Goal: Navigation & Orientation: Understand site structure

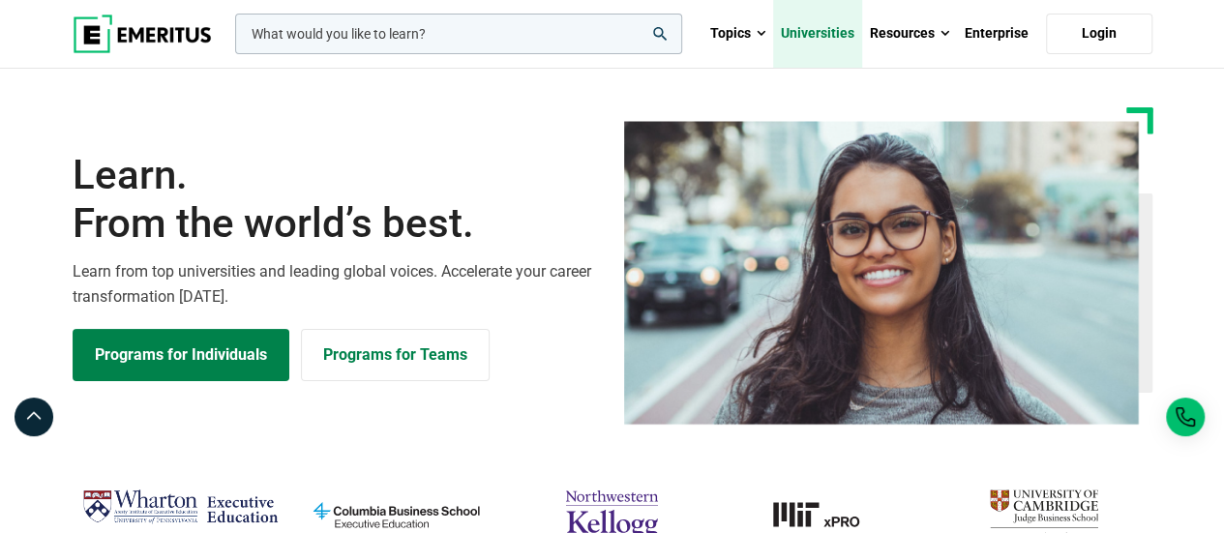
click at [839, 32] on link "Universities" at bounding box center [817, 34] width 89 height 68
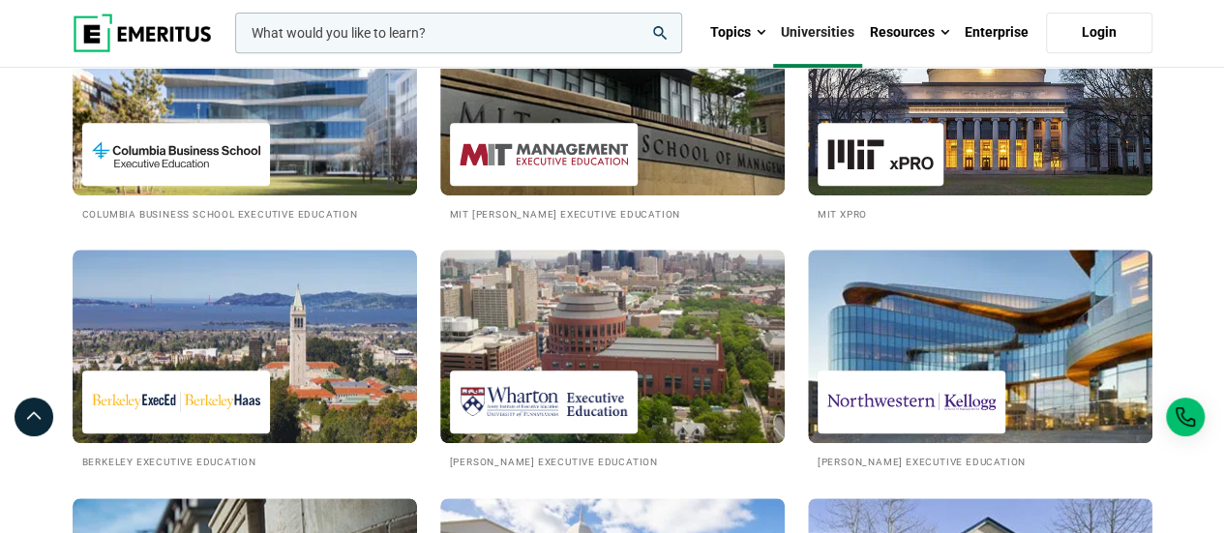
scroll to position [484, 0]
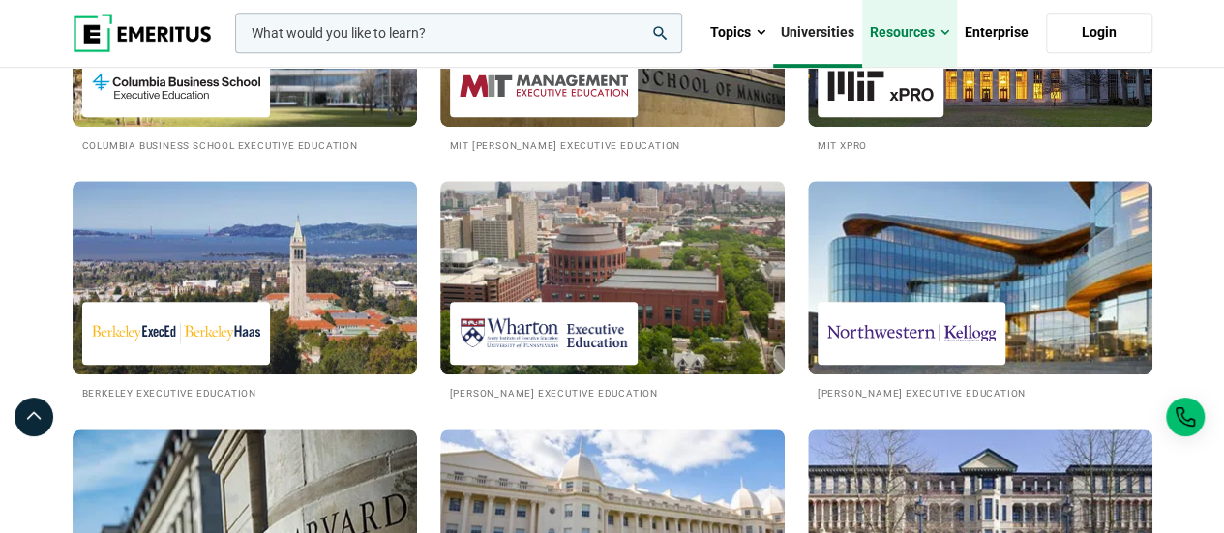
click at [901, 28] on link "Resources" at bounding box center [909, 33] width 95 height 68
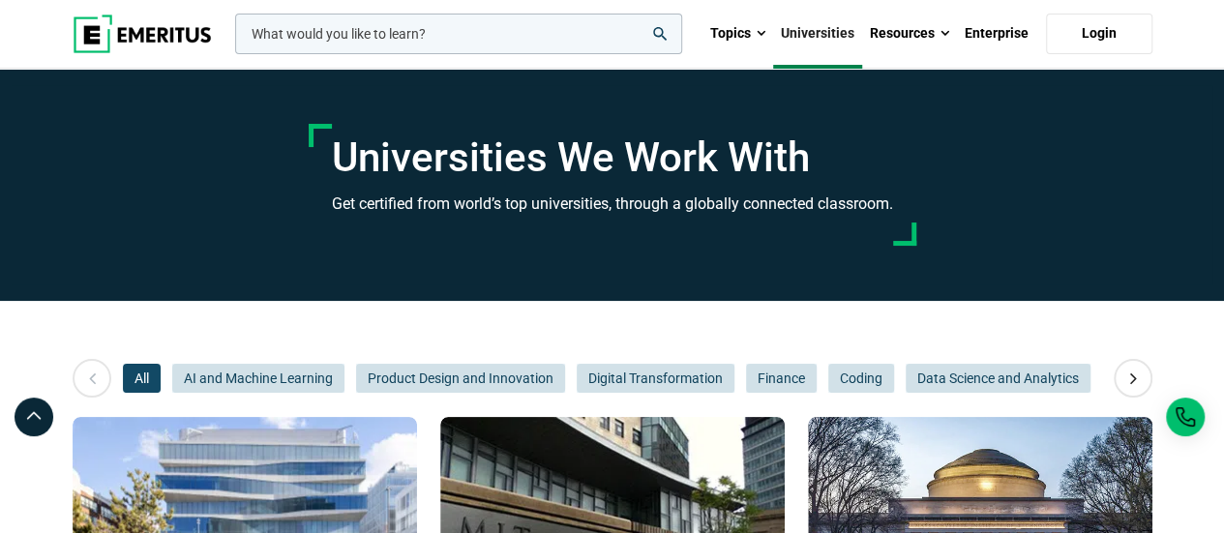
click at [91, 43] on img at bounding box center [142, 34] width 139 height 39
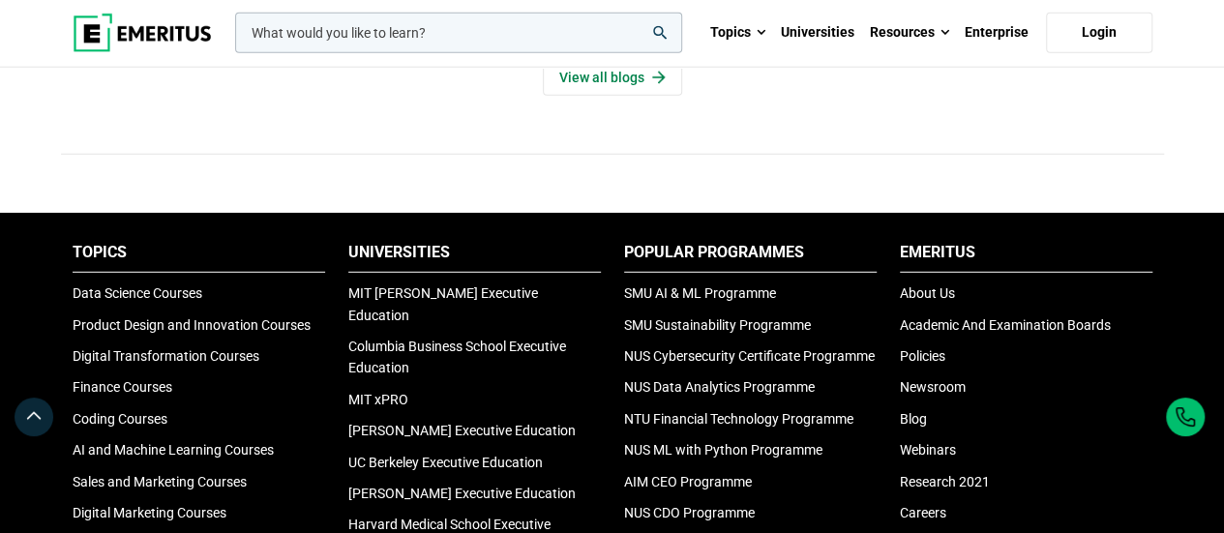
scroll to position [6287, 0]
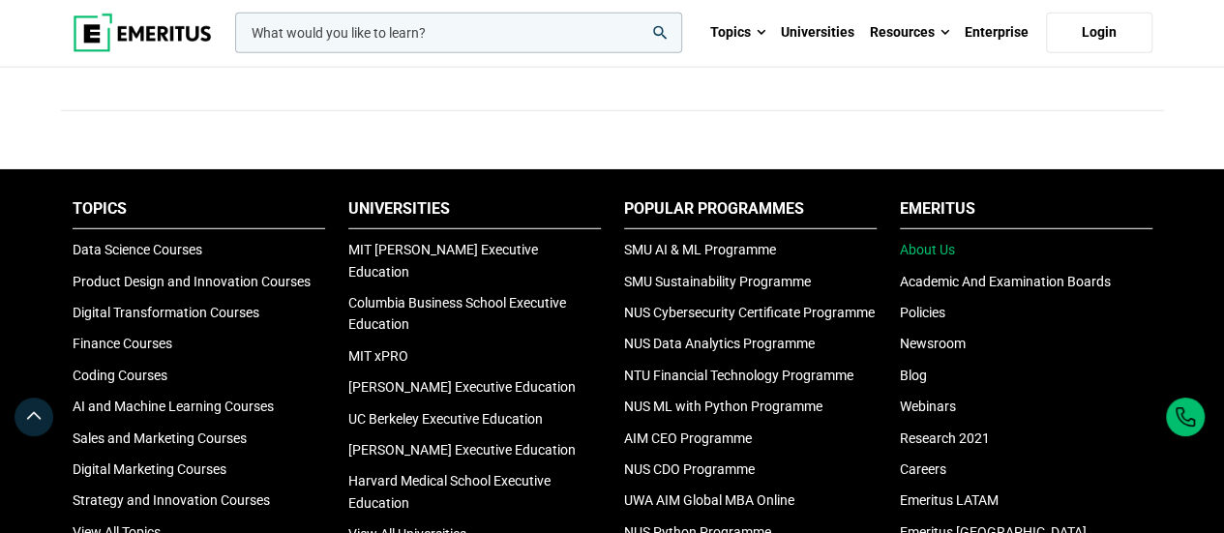
click at [936, 257] on link "About Us" at bounding box center [927, 249] width 55 height 15
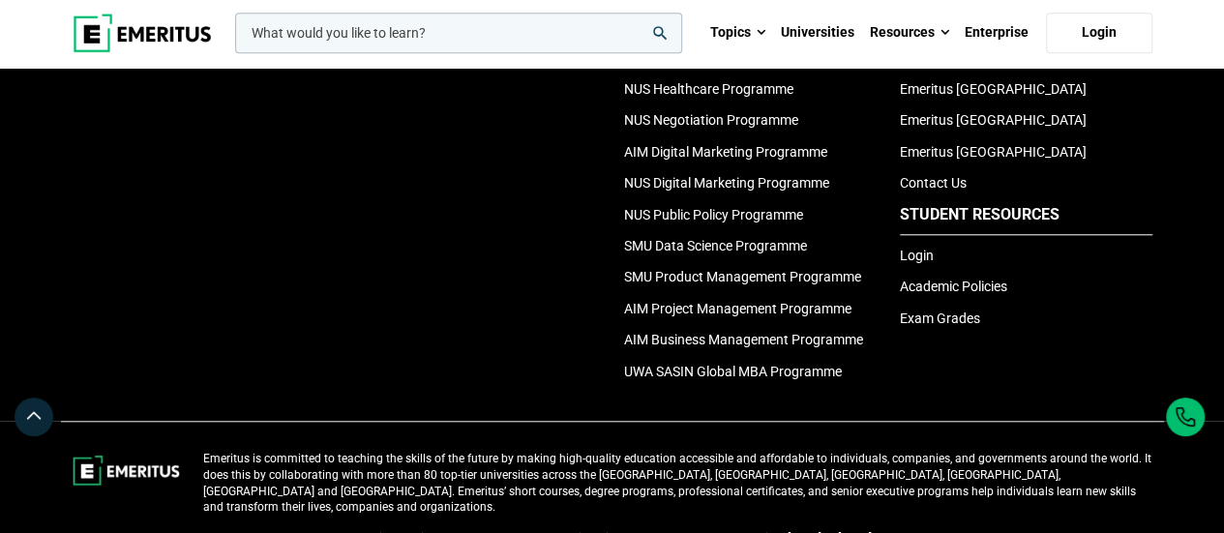
scroll to position [4616, 0]
